Goal: Find specific page/section: Find specific page/section

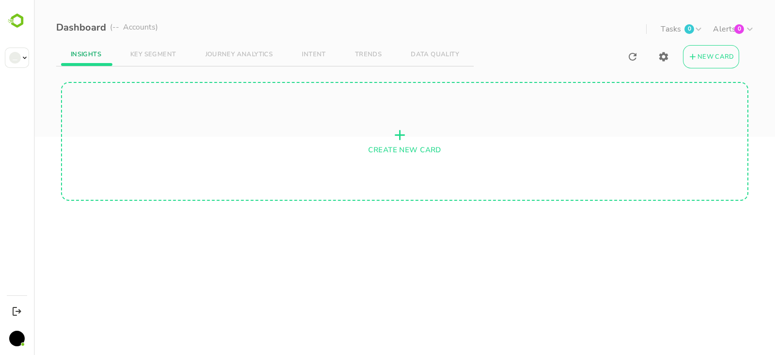
click at [69, 25] on div "New Card INSIGHTS KEY SEGMENT JOURNEY ANALYTICS INTENT TRENDS DATA QUALITY CREA…" at bounding box center [405, 39] width 742 height 78
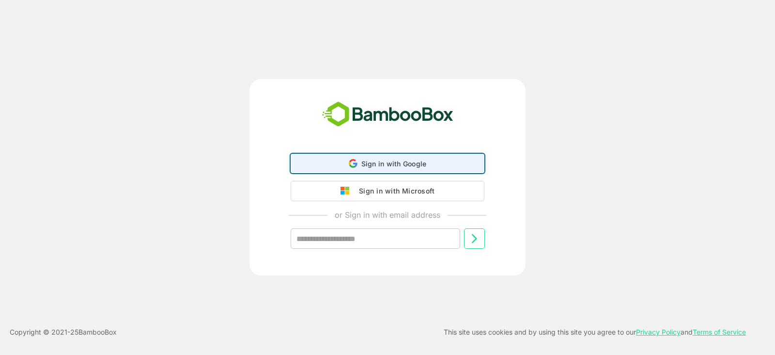
click at [406, 158] on div "Sign in with Google Sign in with Google. Opens in new tab" at bounding box center [387, 163] width 181 height 18
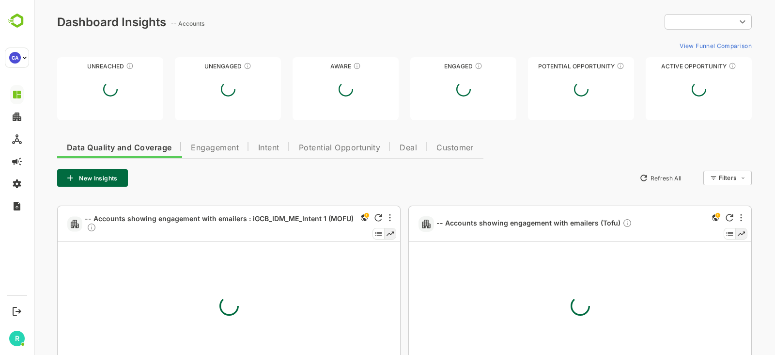
type input "**********"
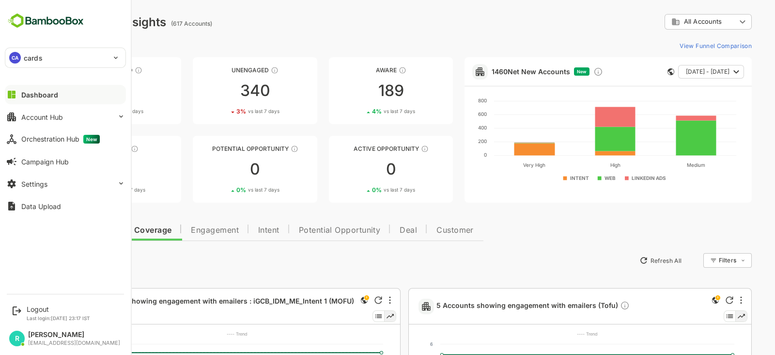
click at [39, 55] on p "cards" at bounding box center [33, 58] width 19 height 10
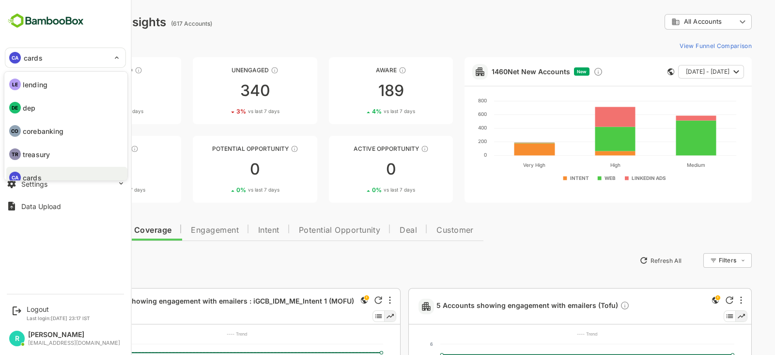
scroll to position [7, 0]
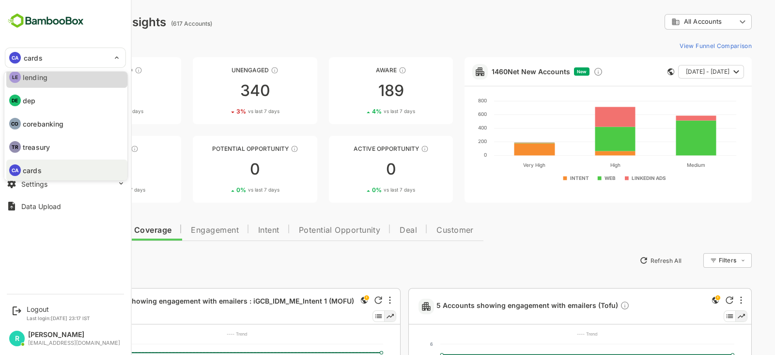
click at [44, 81] on li "LE lending" at bounding box center [66, 76] width 121 height 21
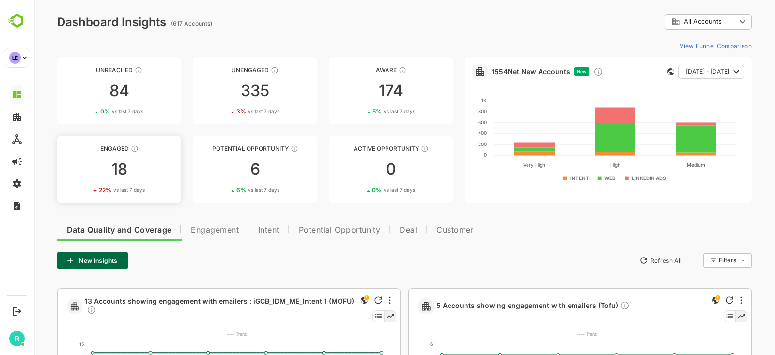
click at [138, 155] on link "Engaged 18 22 % vs last 7 days" at bounding box center [119, 169] width 124 height 67
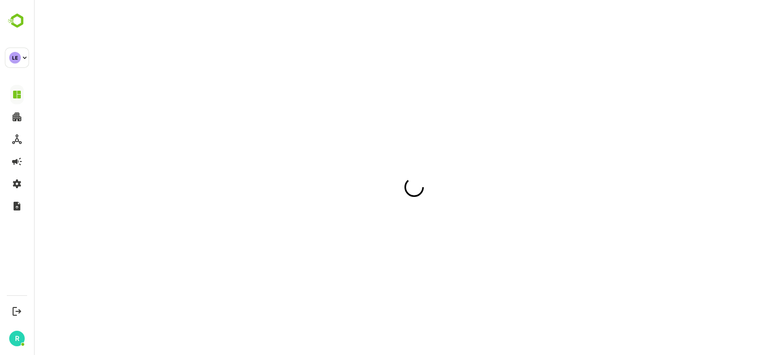
scroll to position [0, 0]
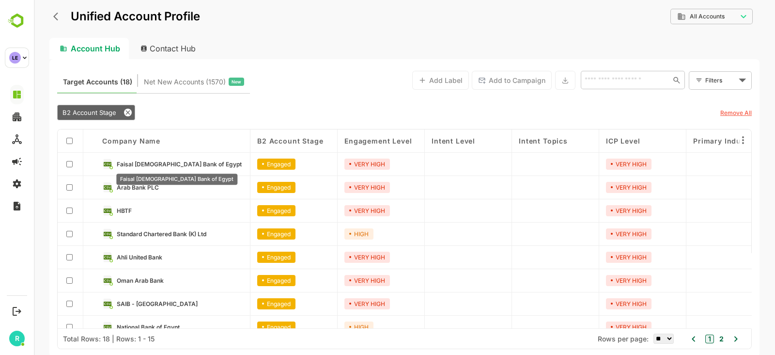
click at [160, 163] on span "Faisal Islamic Bank of Egypt" at bounding box center [179, 163] width 125 height 7
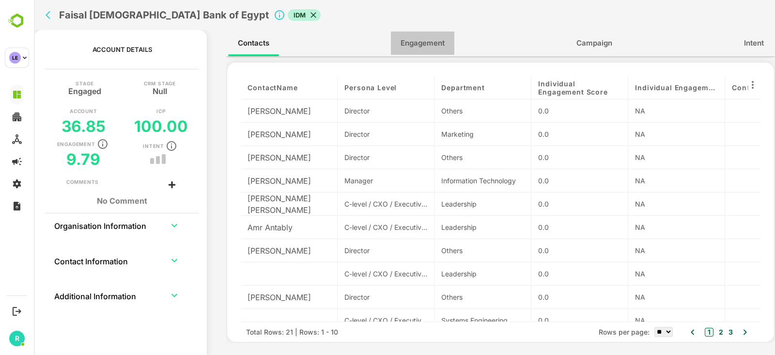
click at [434, 42] on span "Engagement" at bounding box center [423, 43] width 44 height 13
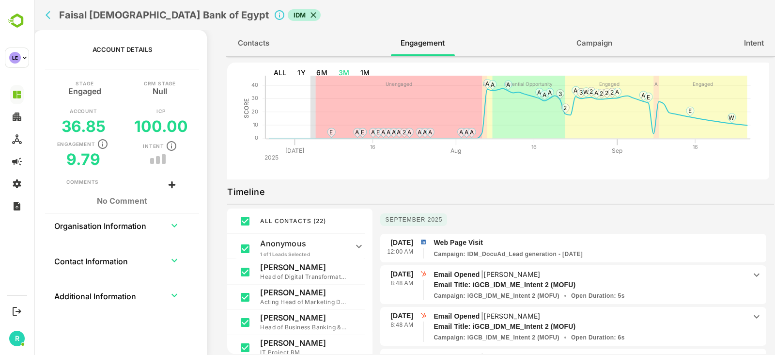
scroll to position [34, 0]
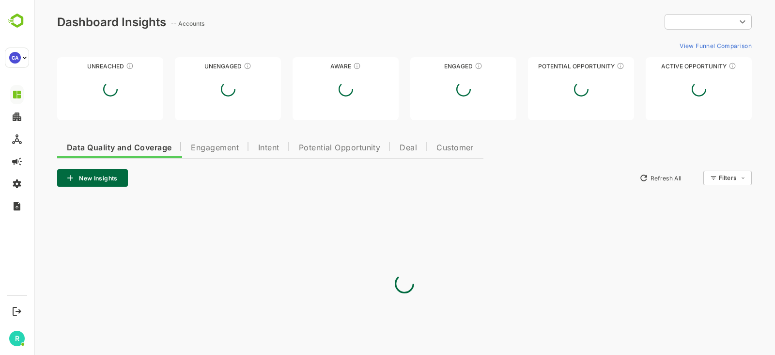
type input "**********"
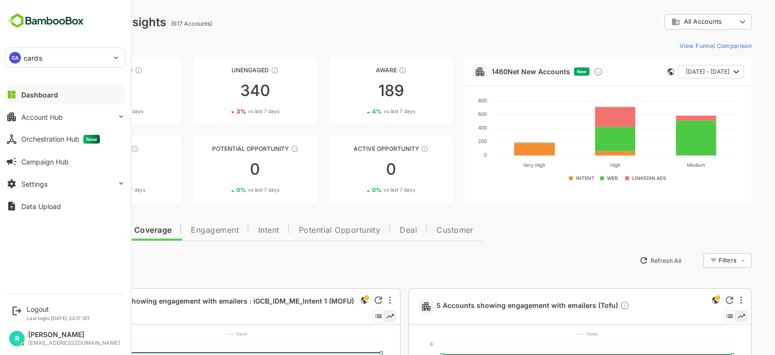
click at [27, 57] on p "cards" at bounding box center [33, 58] width 19 height 10
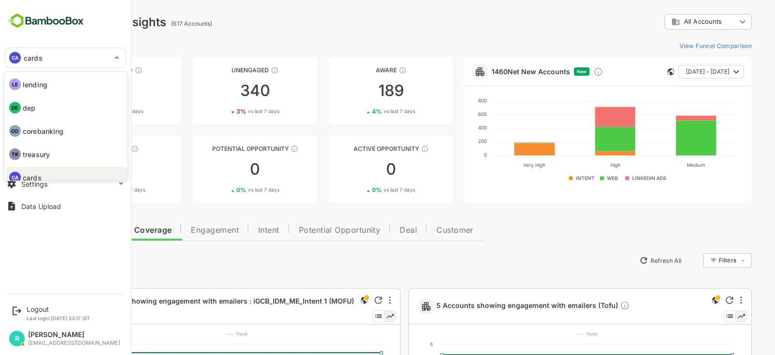
scroll to position [7, 0]
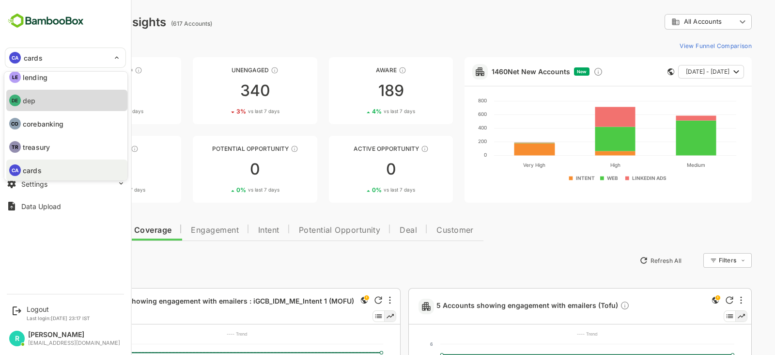
click at [37, 97] on li "DE dep" at bounding box center [66, 100] width 121 height 21
